Goal: Check status: Check status

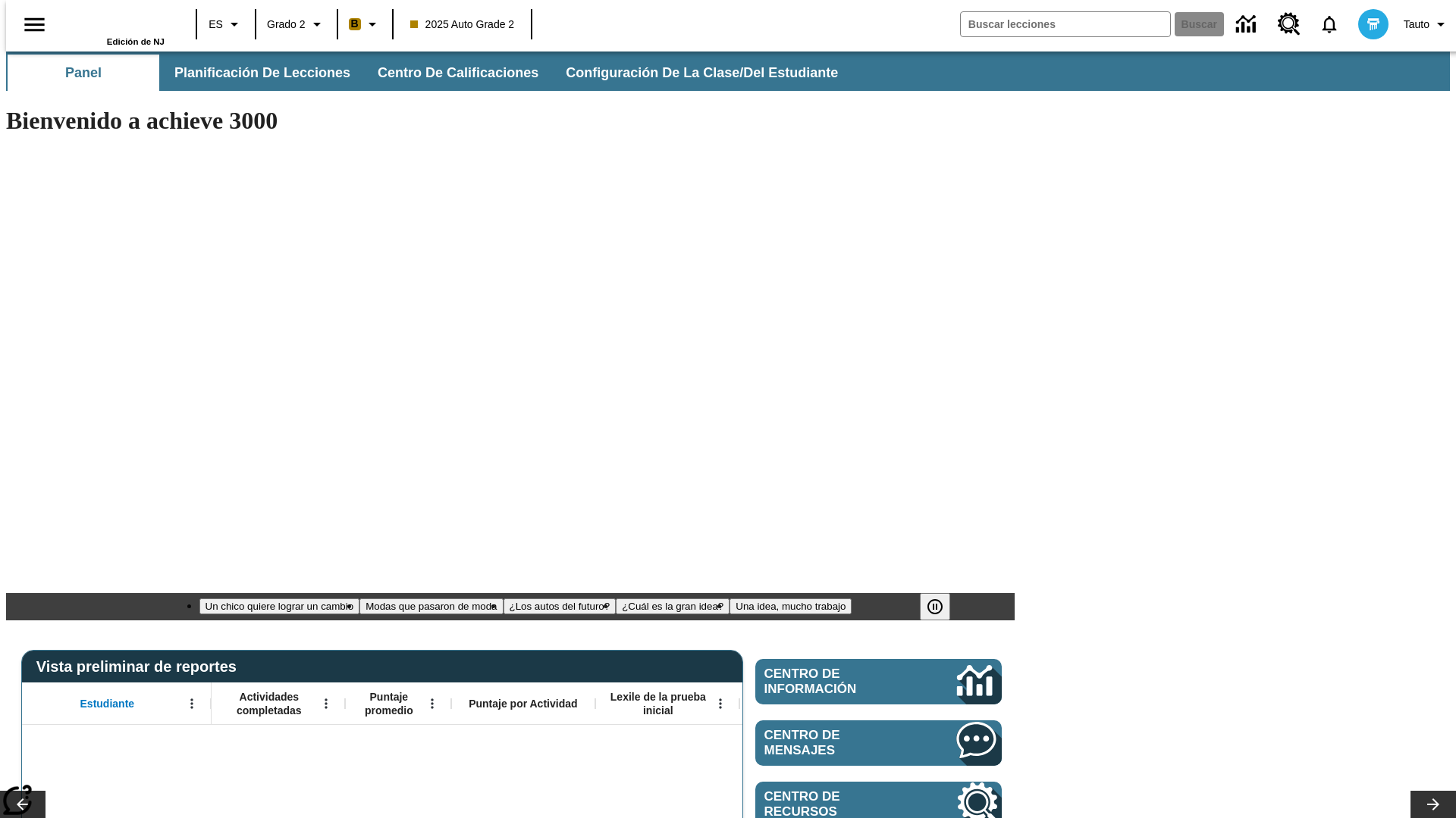
type input "-1"
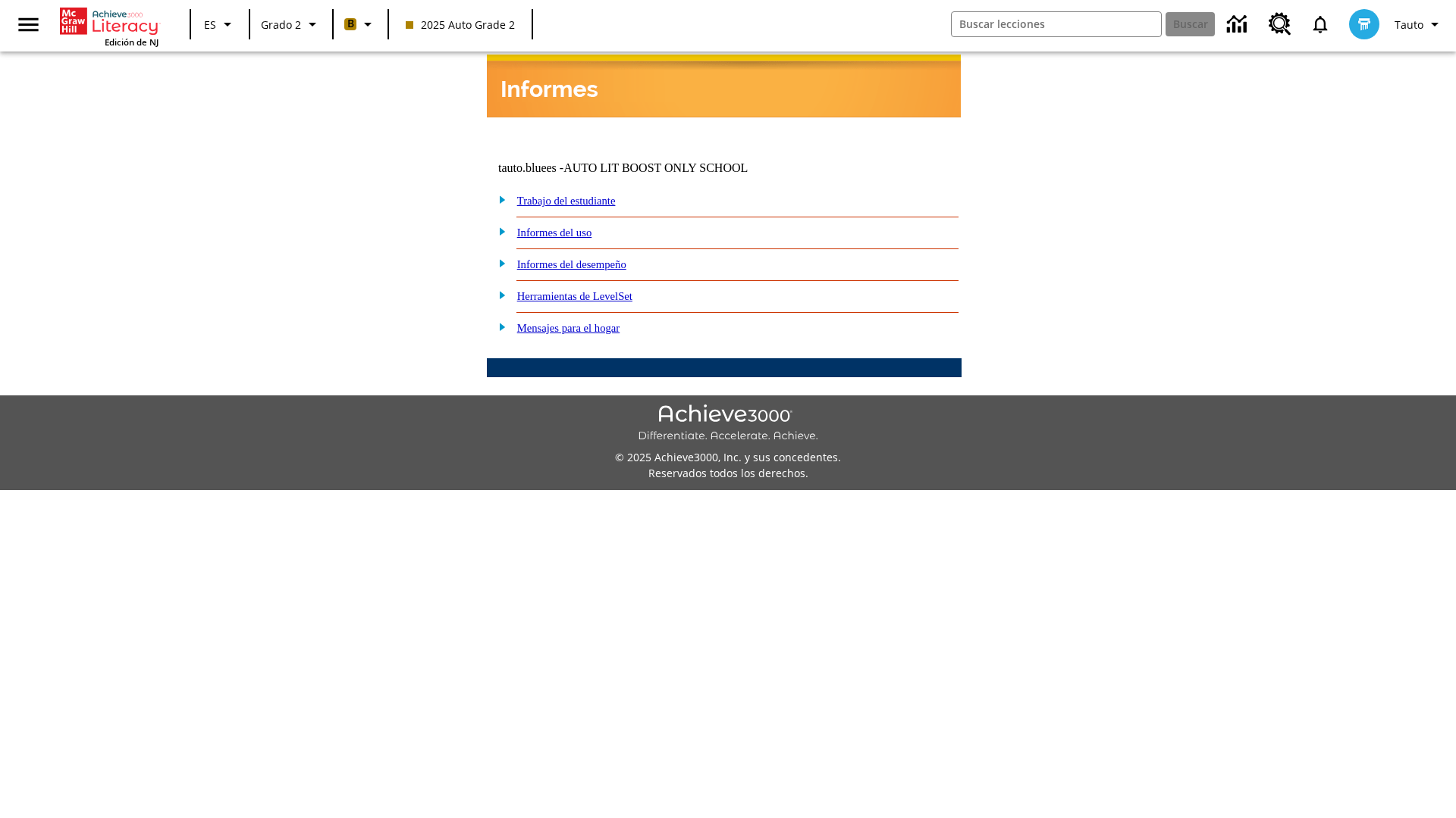
click at [591, 259] on link "Informes del desempeño" at bounding box center [571, 265] width 109 height 12
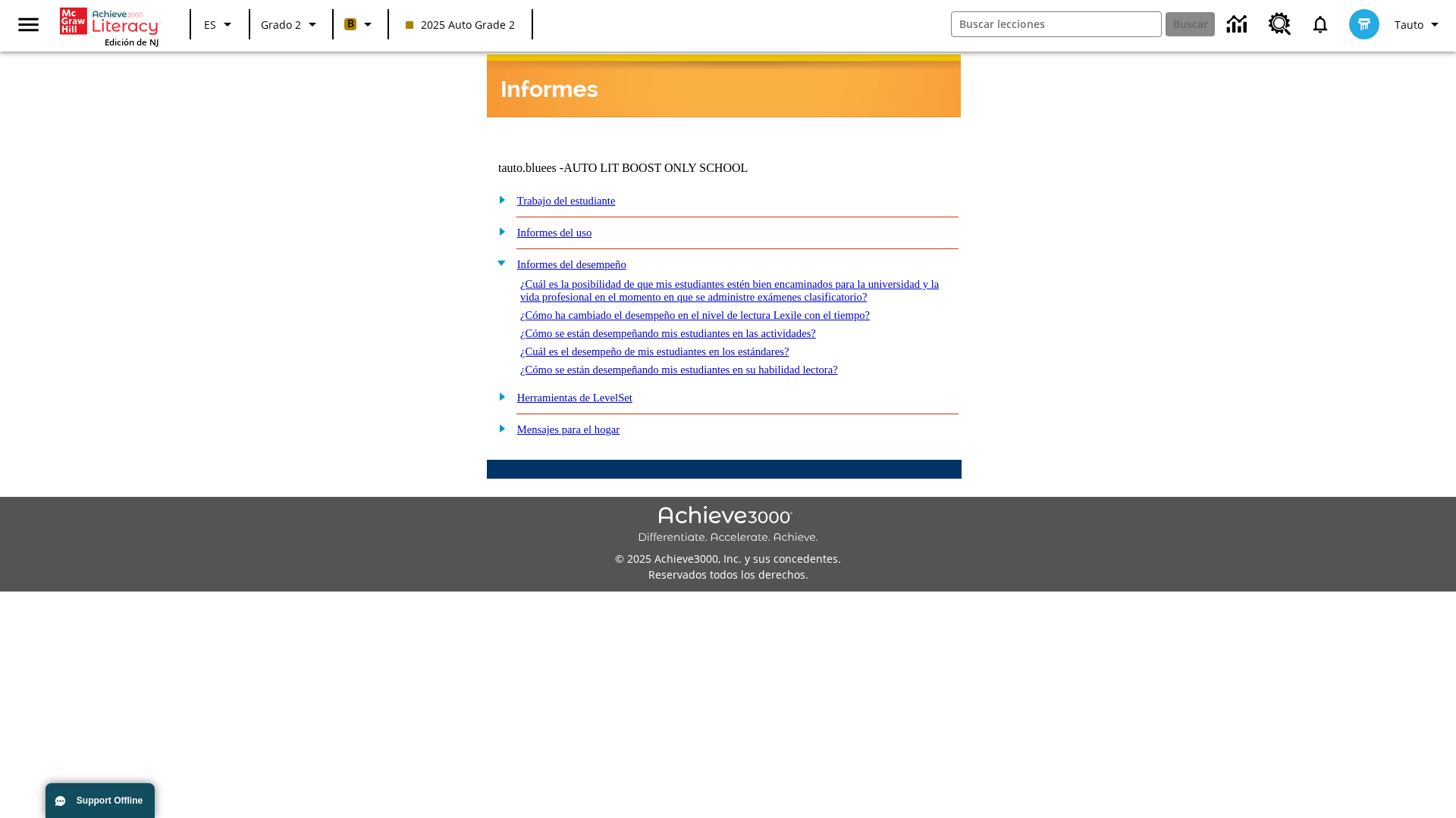
click at [693, 327] on link "¿Cómo se están desempeñando mis estudiantes en las actividades?" at bounding box center [667, 333] width 296 height 12
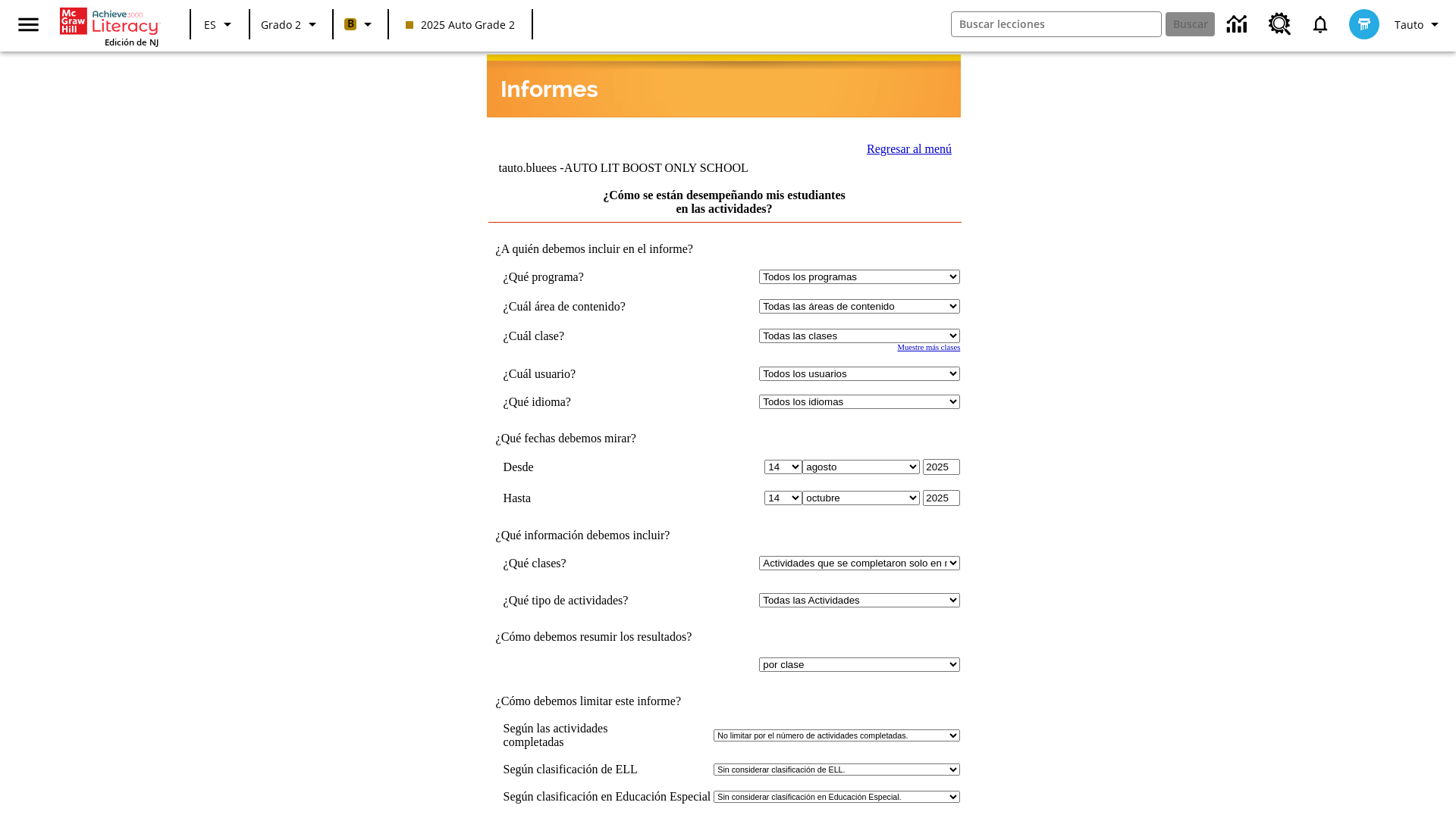
select select "21437111"
select select "4"
